Goal: Register for event/course

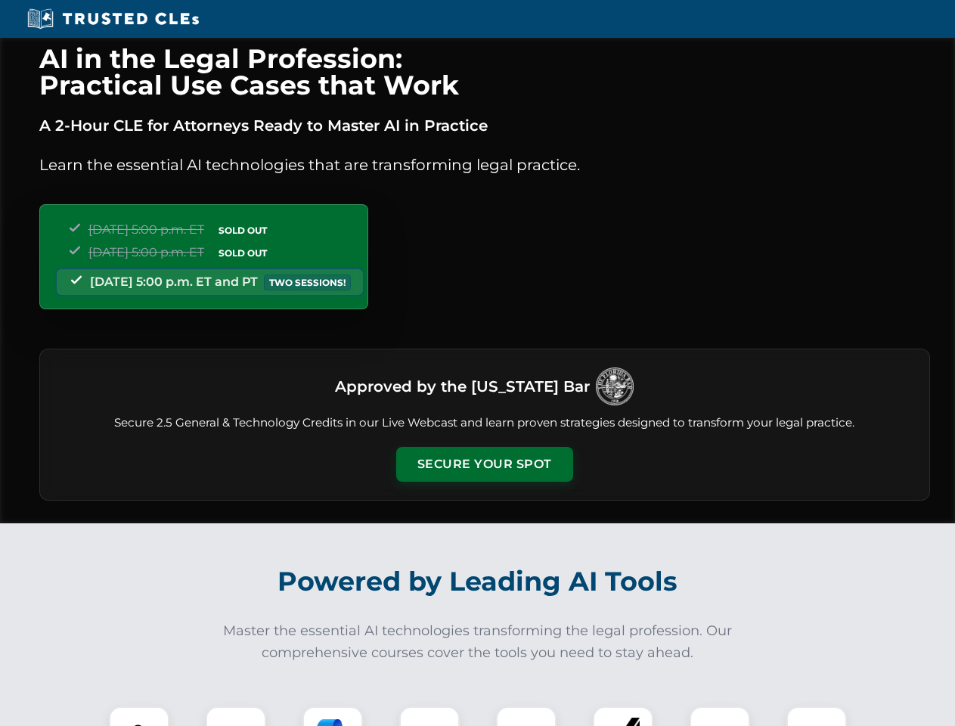
click at [484, 464] on button "Secure Your Spot" at bounding box center [484, 464] width 177 height 35
click at [139, 716] on img at bounding box center [139, 737] width 44 height 44
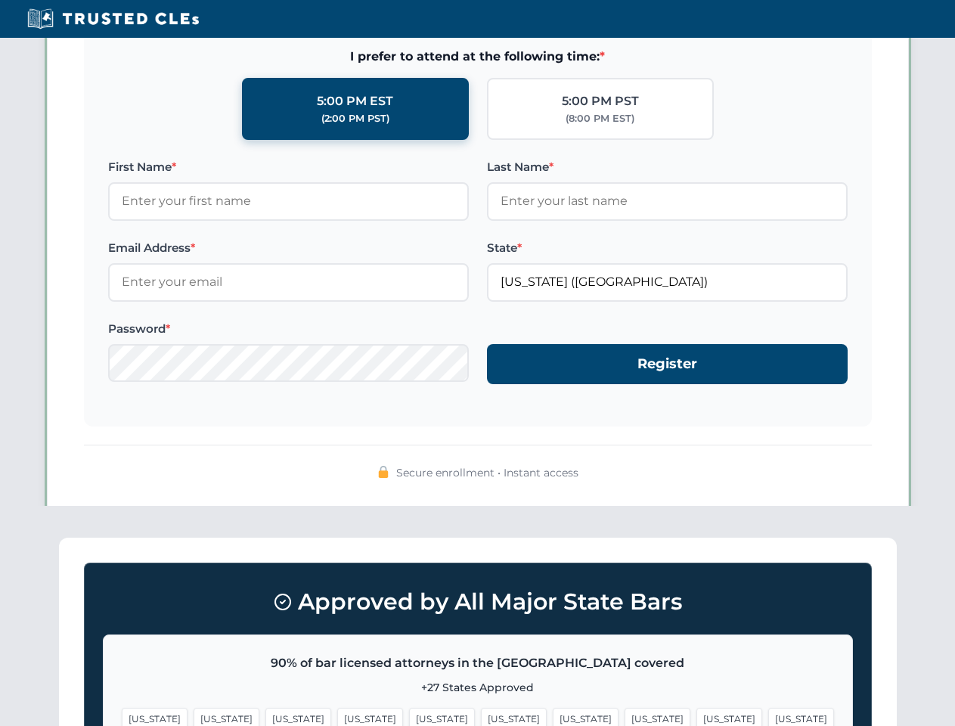
click at [553, 716] on span "[US_STATE]" at bounding box center [586, 719] width 66 height 22
click at [697, 716] on span "[US_STATE]" at bounding box center [730, 719] width 66 height 22
